Goal: Check status: Check status

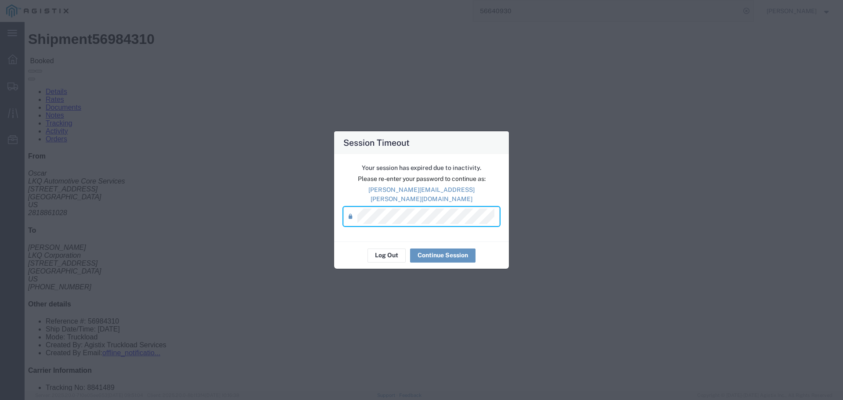
click at [422, 241] on div "Log Out Continue Session" at bounding box center [421, 255] width 175 height 28
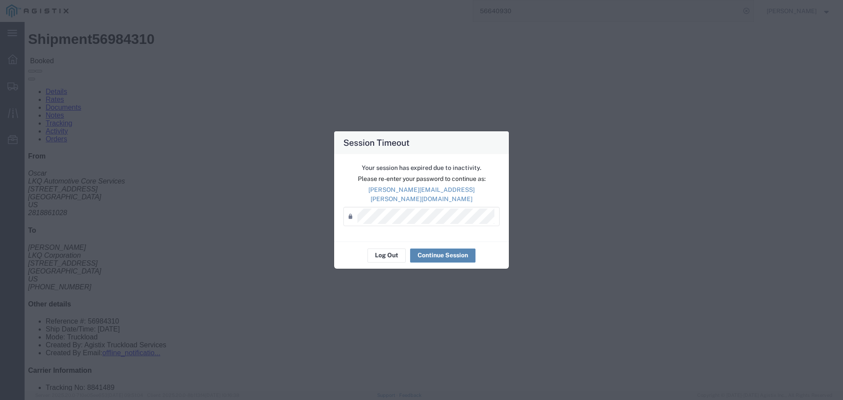
click at [422, 248] on button "Continue Session" at bounding box center [442, 255] width 65 height 14
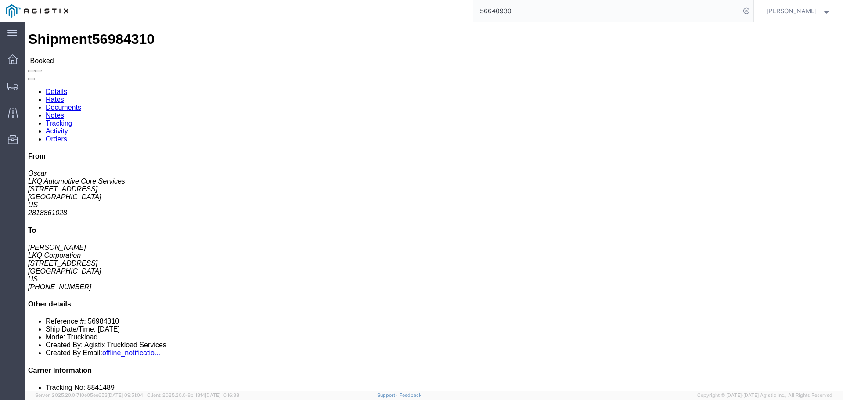
click at [508, 14] on input "56640930" at bounding box center [606, 10] width 267 height 21
click at [507, 8] on input "56640930" at bounding box center [606, 10] width 267 height 21
click at [509, 17] on input "56640930" at bounding box center [606, 10] width 267 height 21
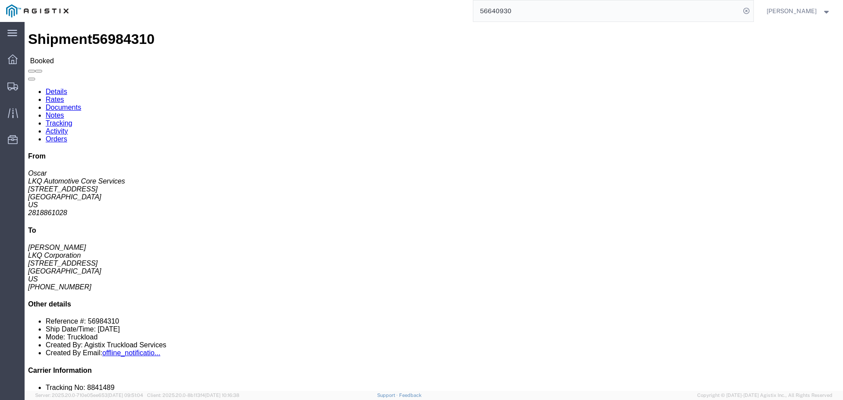
click at [536, 9] on input "56640930" at bounding box center [606, 10] width 267 height 21
paste input "967828"
type input "56967828"
click at [752, 9] on icon at bounding box center [746, 11] width 12 height 12
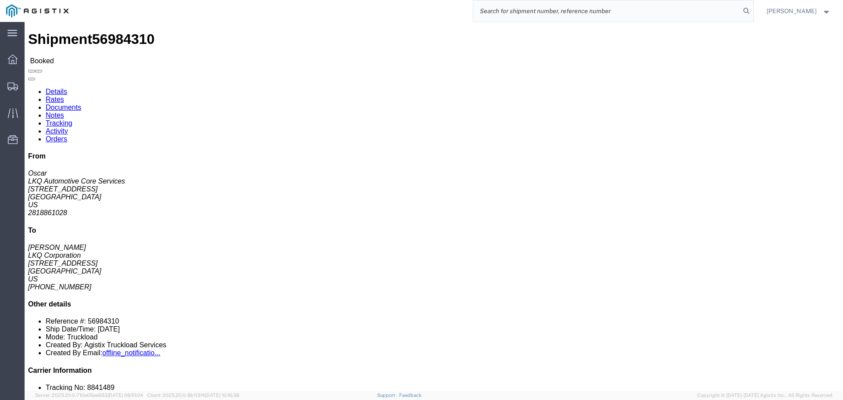
click at [610, 14] on input "search" at bounding box center [606, 10] width 267 height 21
paste input "56967828"
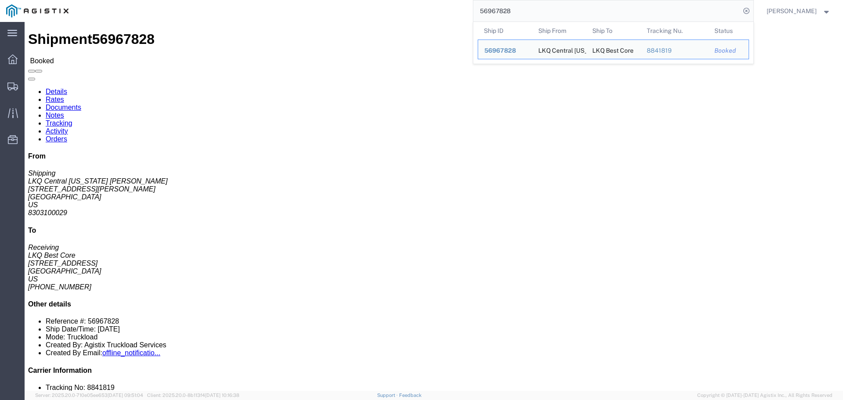
click at [505, 6] on input "56967828" at bounding box center [606, 10] width 267 height 21
paste input "5120"
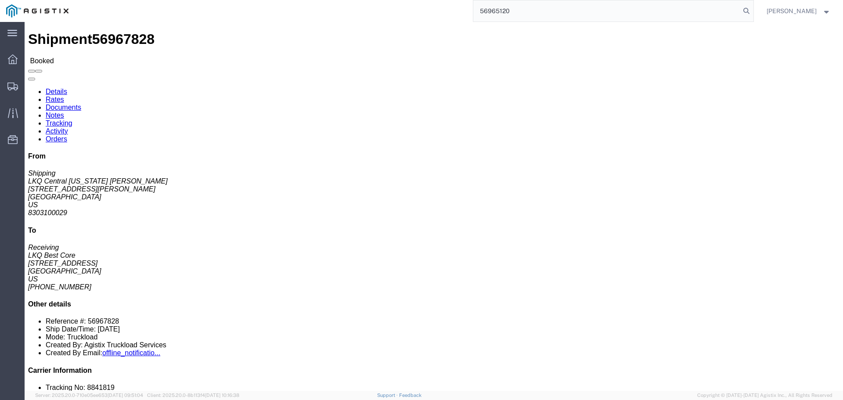
type input "56965120"
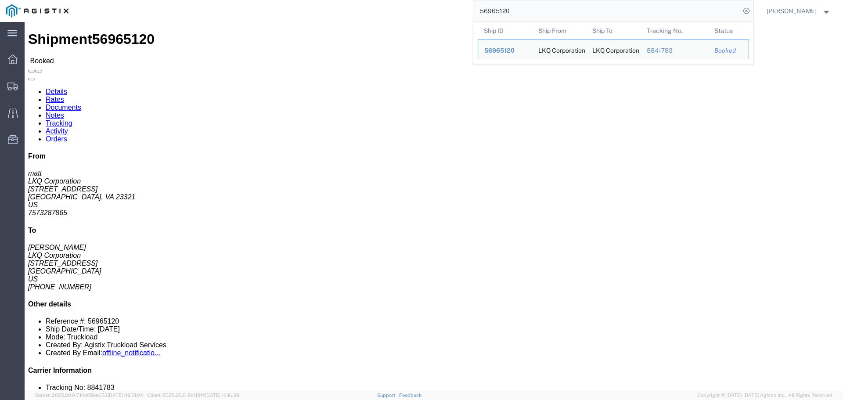
click div "Ship From LKQ Corporation (matt) 1144 5409 West Military Highway Chesapeake, VA…"
